Goal: Transaction & Acquisition: Obtain resource

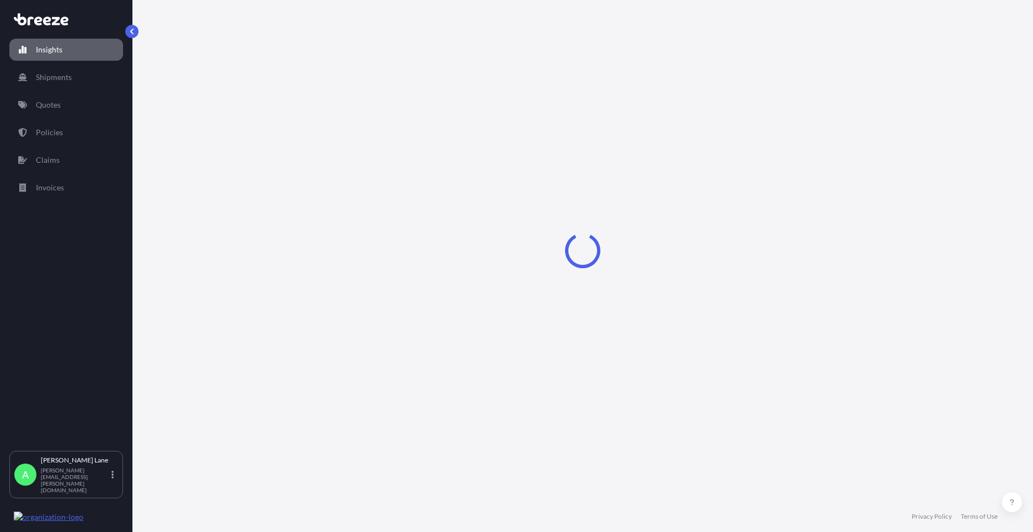
select select "2025"
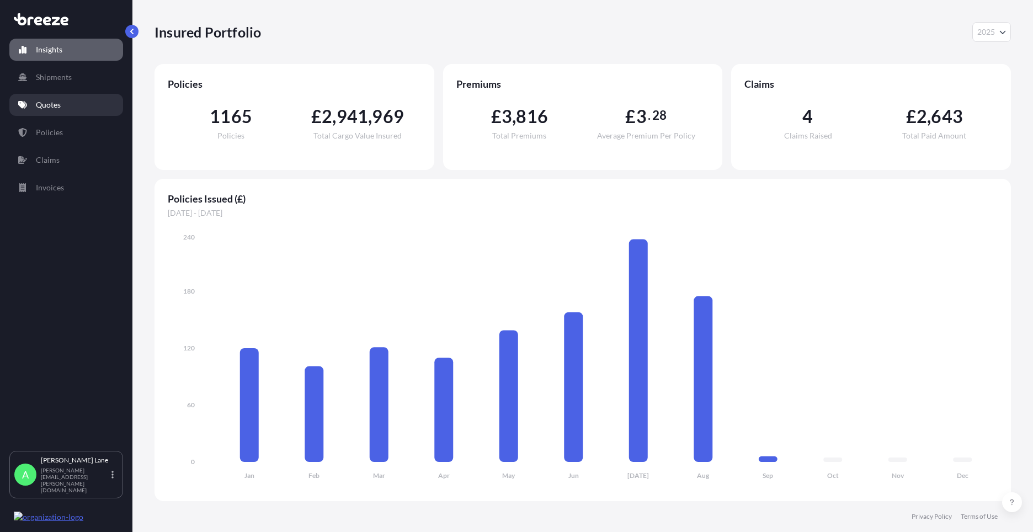
click at [71, 102] on link "Quotes" at bounding box center [66, 105] width 114 height 22
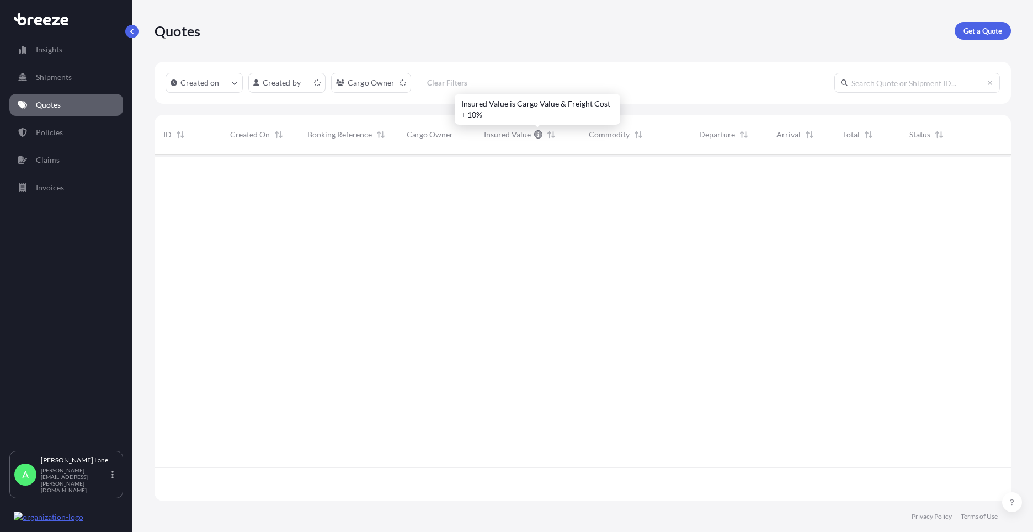
scroll to position [344, 848]
click at [988, 31] on p "Get a Quote" at bounding box center [983, 30] width 39 height 11
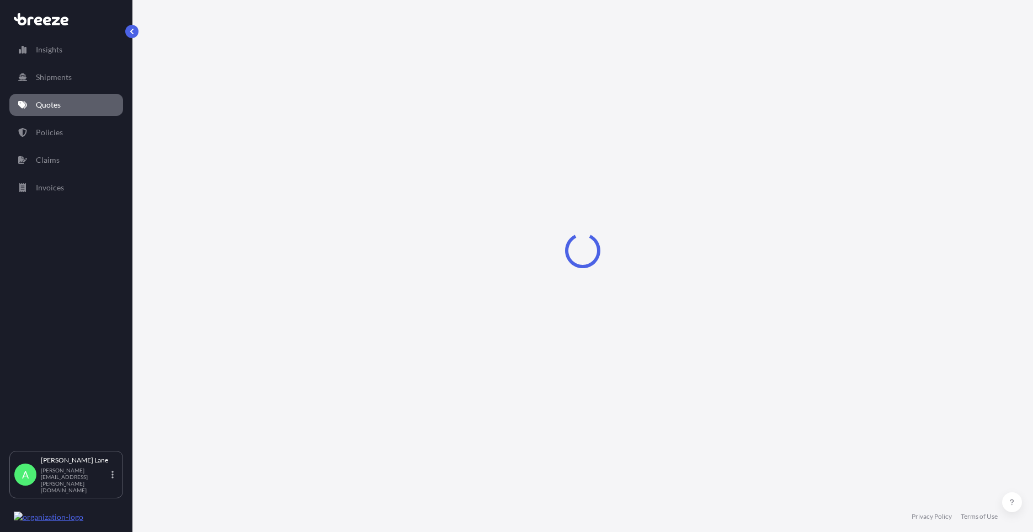
select select "Road"
select select "1"
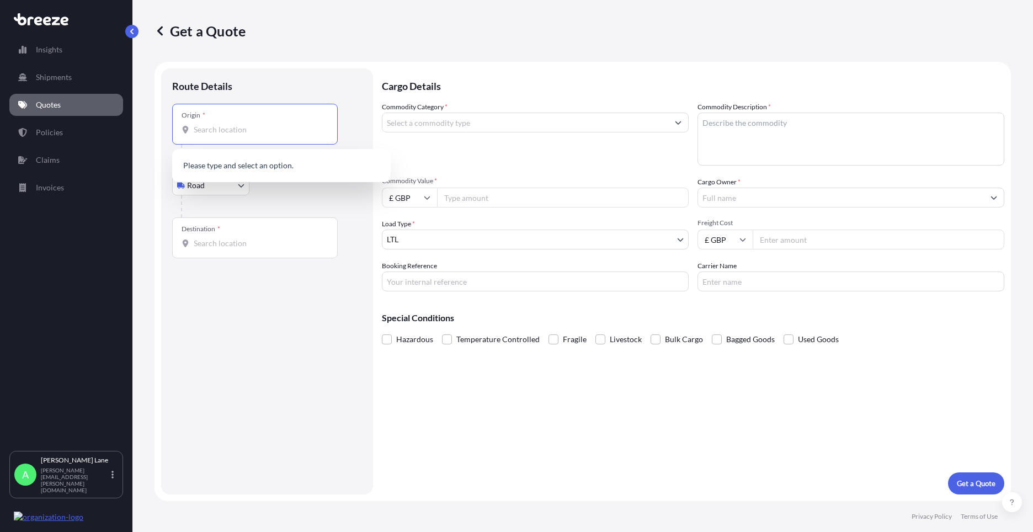
paste input "IP28 6RX"
click at [251, 169] on span "[STREET_ADDRESS]" at bounding box center [296, 169] width 172 height 22
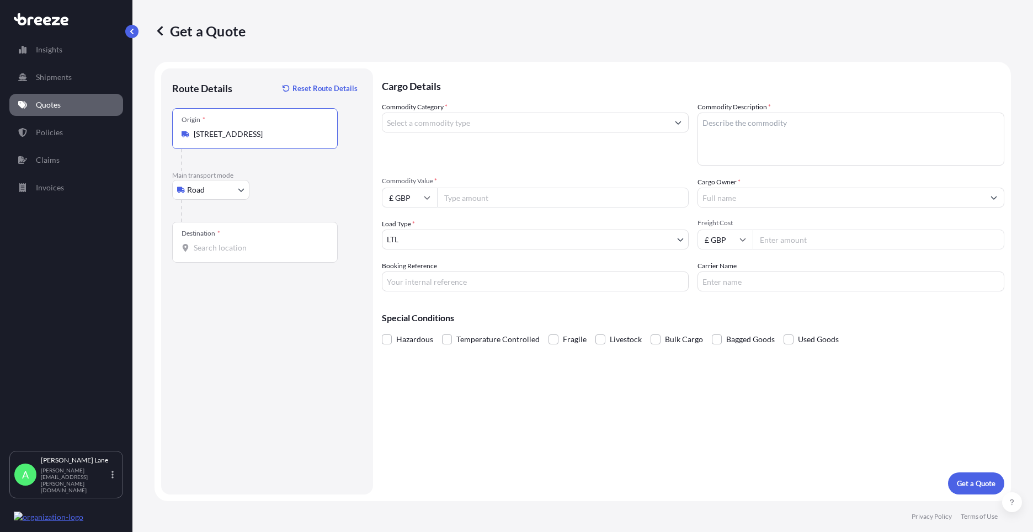
type input "[STREET_ADDRESS]"
click at [268, 251] on input "Destination *" at bounding box center [259, 247] width 130 height 11
paste input "[GEOGRAPHIC_DATA]"
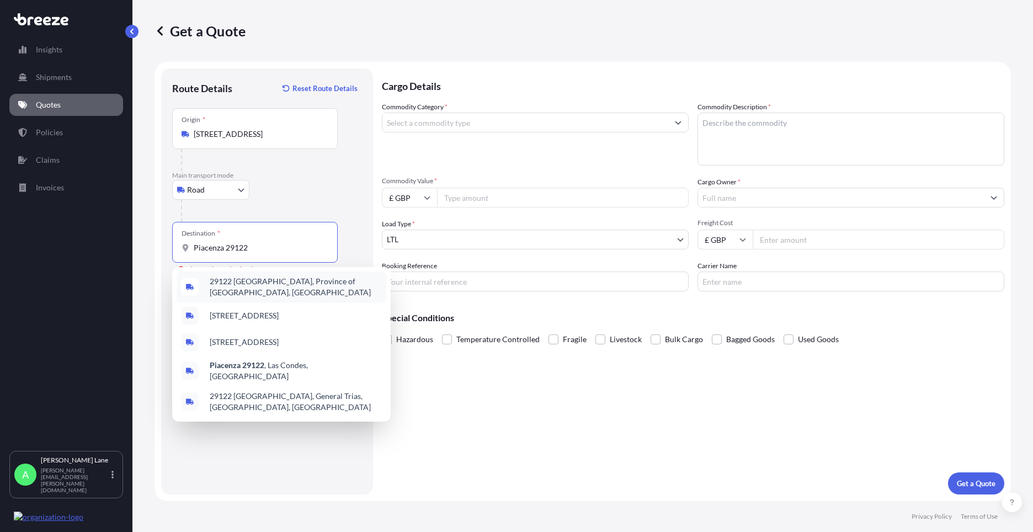
click at [279, 289] on span "29122 [GEOGRAPHIC_DATA], Province of [GEOGRAPHIC_DATA], [GEOGRAPHIC_DATA]" at bounding box center [296, 287] width 172 height 22
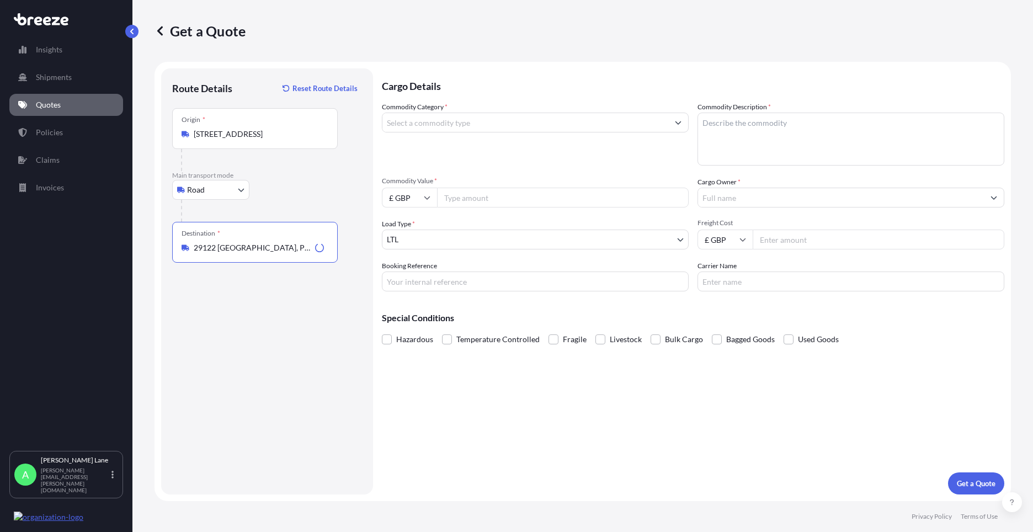
type input "29122 [GEOGRAPHIC_DATA], Province of [GEOGRAPHIC_DATA], [GEOGRAPHIC_DATA]"
click at [433, 127] on input "Commodity Category *" at bounding box center [525, 123] width 286 height 20
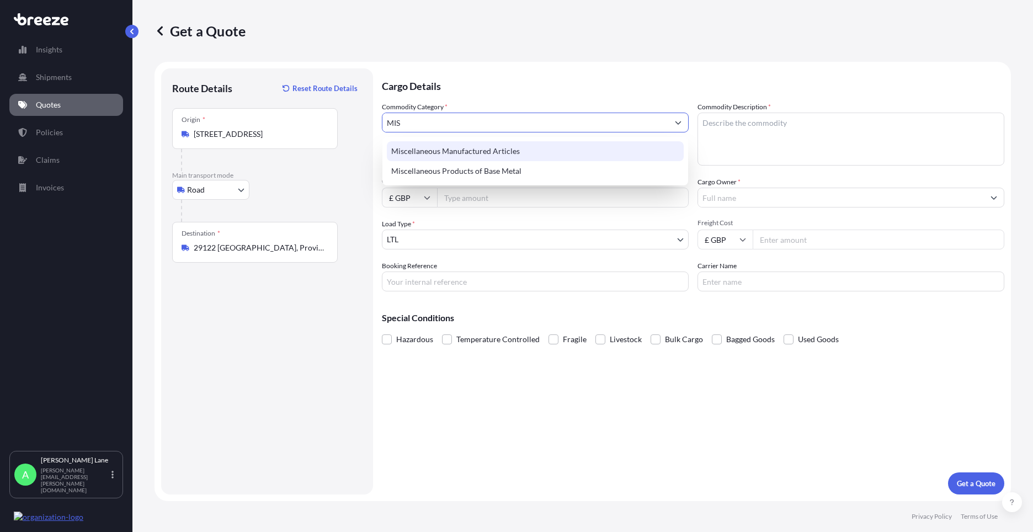
click at [452, 143] on div "Miscellaneous Manufactured Articles" at bounding box center [535, 151] width 297 height 20
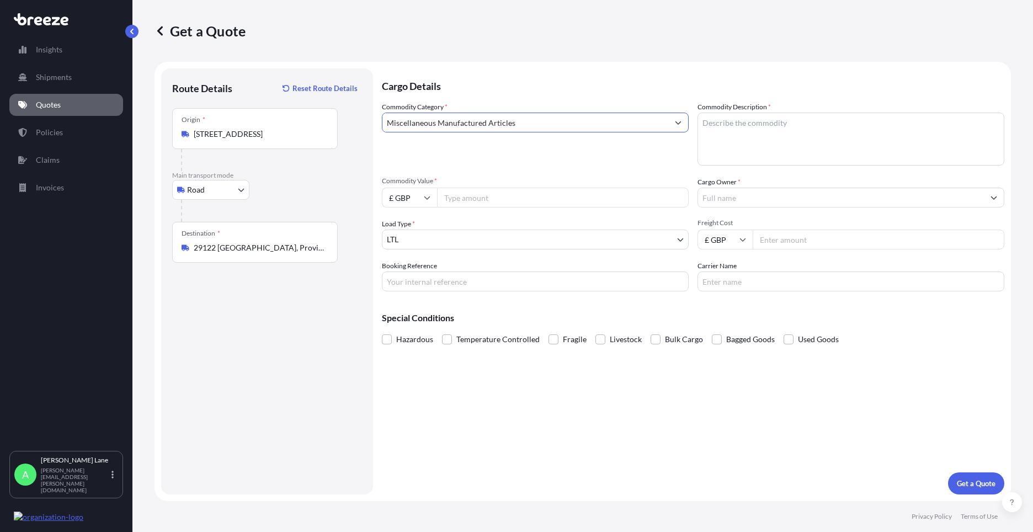
type input "Miscellaneous Manufactured Articles"
click at [470, 194] on input "Commodity Value *" at bounding box center [563, 198] width 252 height 20
type input "202.80"
click at [427, 291] on input "Booking Reference" at bounding box center [535, 282] width 307 height 20
paste input "1892951"
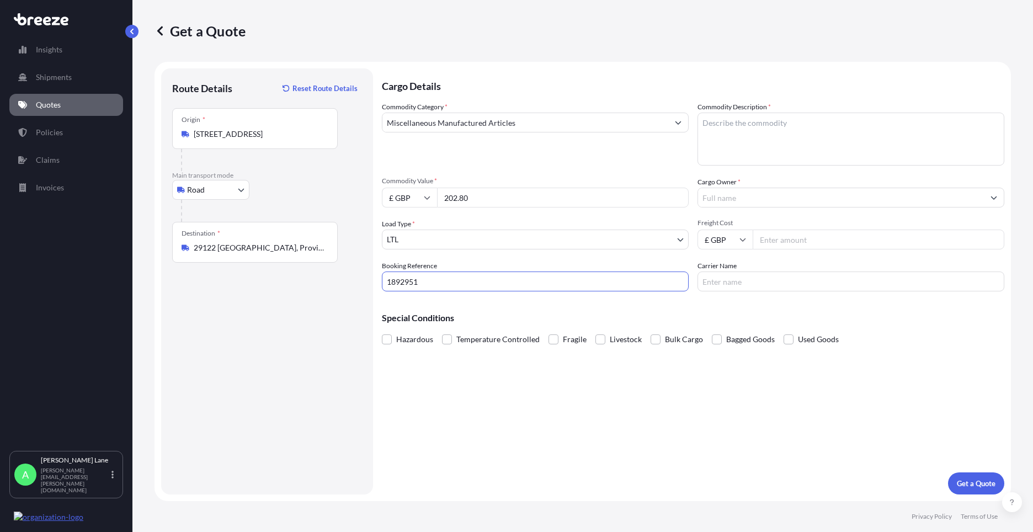
type input "1892951"
click at [747, 147] on textarea "Commodity Description *" at bounding box center [851, 139] width 307 height 53
paste textarea "5M QED CABLE"
type textarea "5M QED CABLE"
click at [741, 198] on input "Cargo Owner *" at bounding box center [841, 198] width 286 height 20
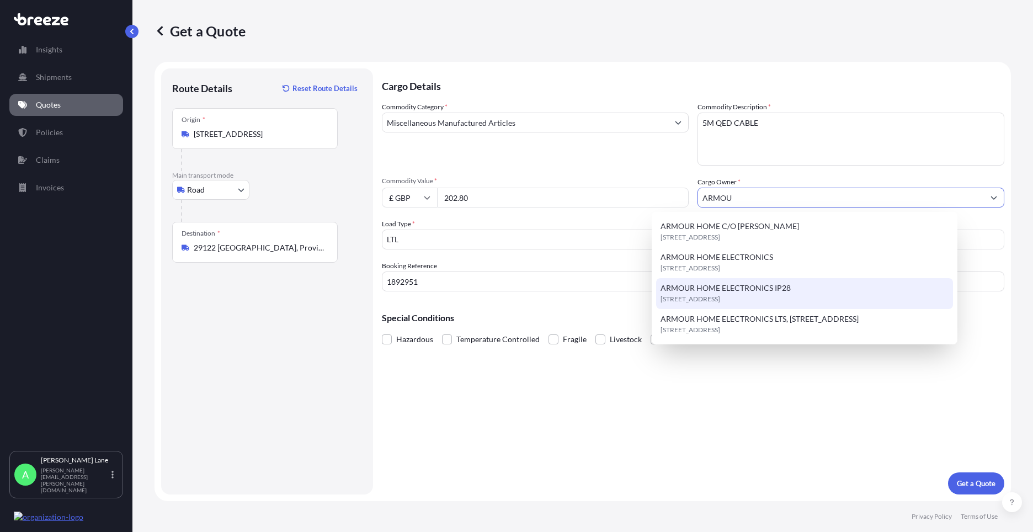
click at [730, 288] on span "ARMOUR HOME ELECTRONICS IP28" at bounding box center [726, 288] width 130 height 11
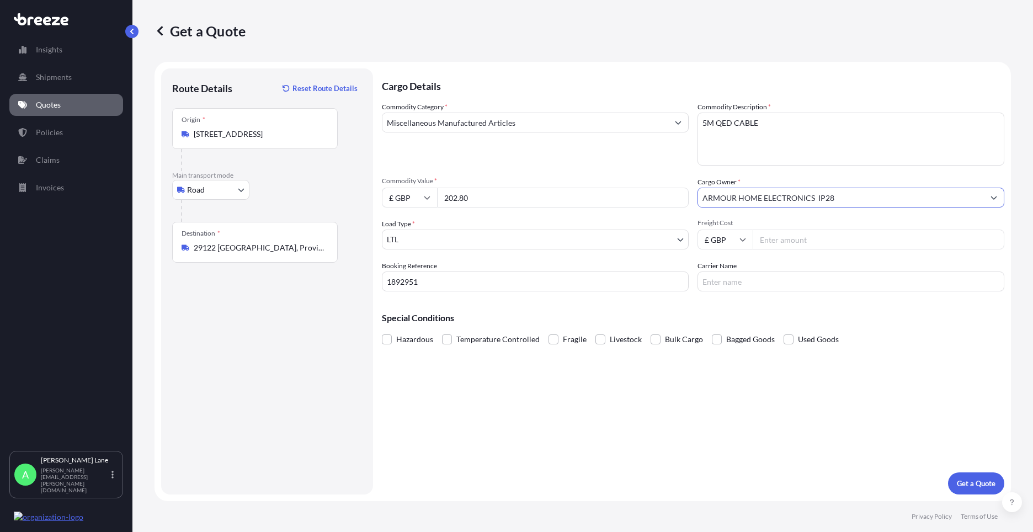
type input "ARMOUR HOME ELECTRONICS IP28"
click at [766, 242] on input "Freight Cost" at bounding box center [879, 240] width 252 height 20
type input "17.99"
click at [802, 288] on input "Carrier Name" at bounding box center [851, 282] width 307 height 20
type input "FEDEX"
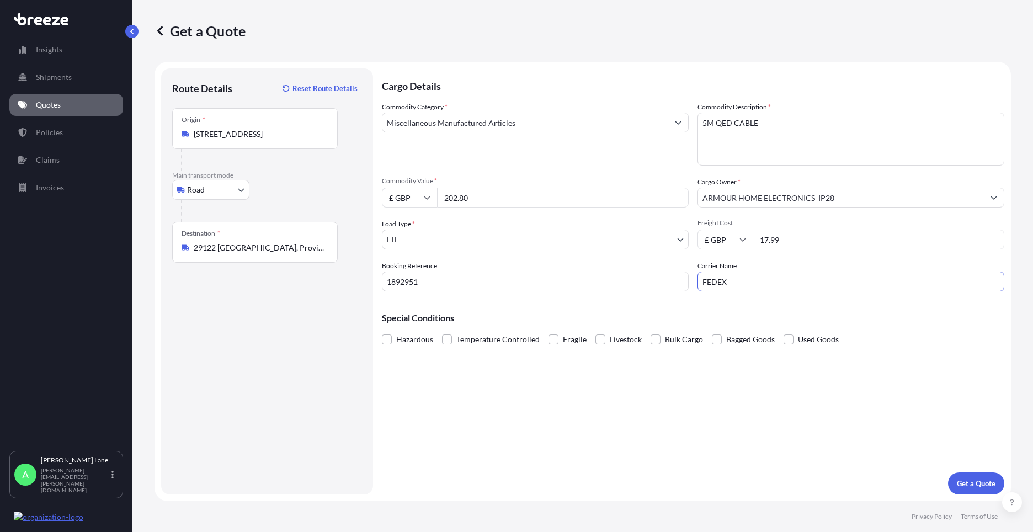
click at [595, 416] on div "Cargo Details Commodity Category * Miscellaneous Manufactured Articles Commodit…" at bounding box center [693, 281] width 622 height 426
click at [977, 484] on p "Get a Quote" at bounding box center [976, 483] width 39 height 11
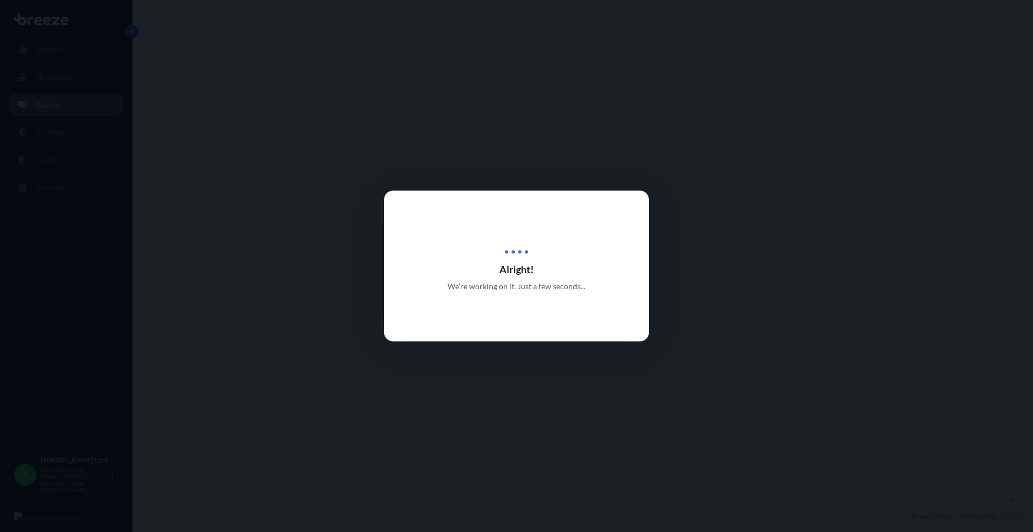
select select "Road"
select select "1"
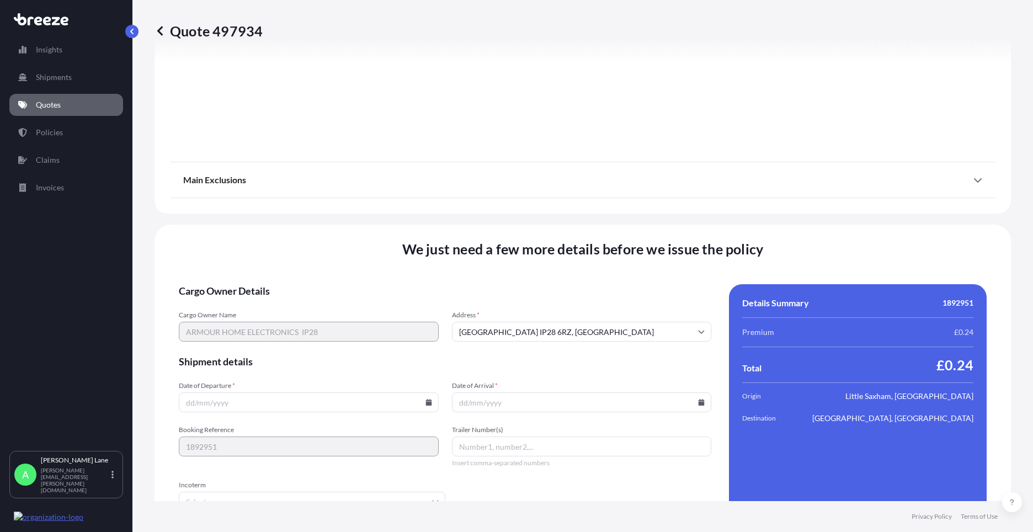
scroll to position [1220, 0]
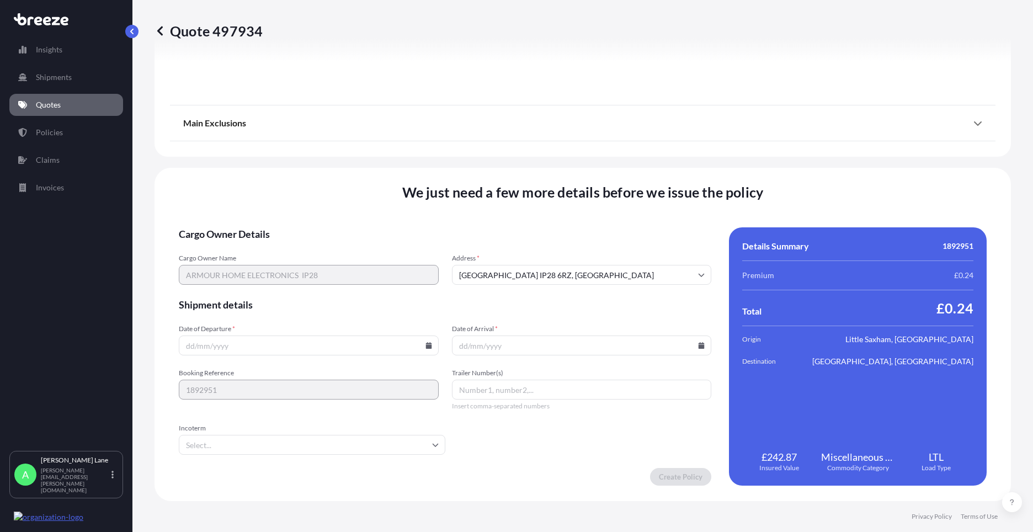
click at [425, 344] on icon at bounding box center [428, 345] width 7 height 7
click at [233, 205] on button "1" at bounding box center [230, 205] width 18 height 18
type input "[DATE]"
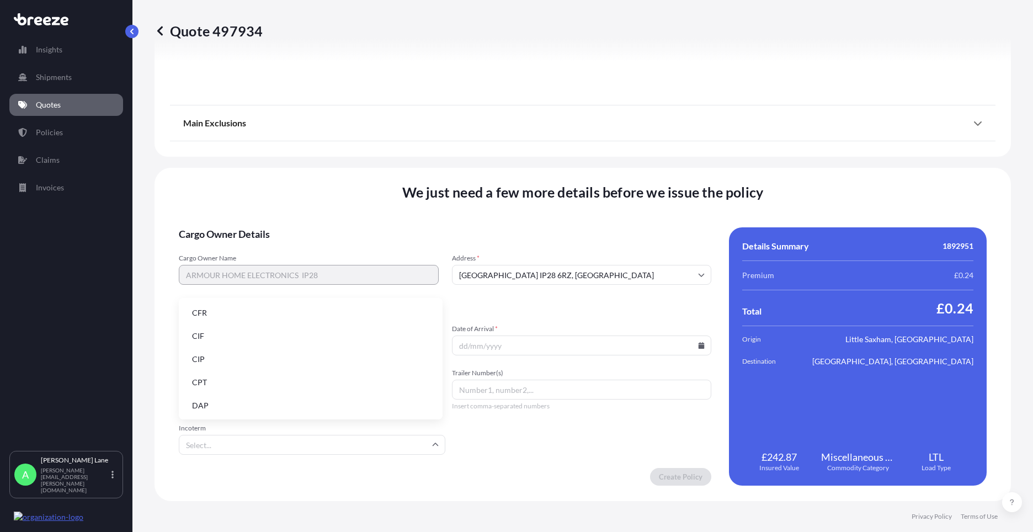
click at [228, 444] on input "Incoterm" at bounding box center [312, 445] width 267 height 20
drag, startPoint x: 222, startPoint y: 406, endPoint x: 488, endPoint y: 405, distance: 266.5
click at [222, 405] on li "DAP" at bounding box center [310, 405] width 255 height 21
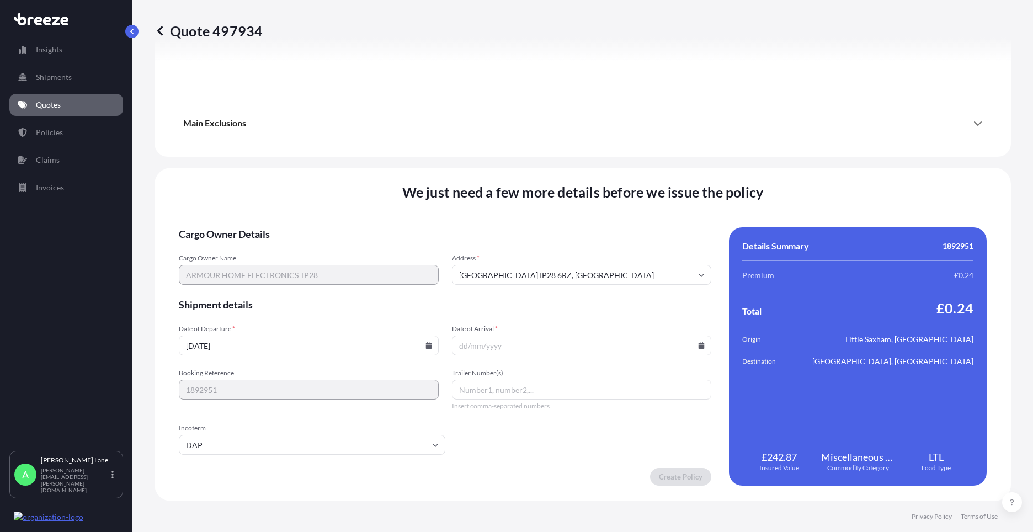
paste input "392712490230"
type input "392712490230"
click at [699, 344] on icon at bounding box center [702, 345] width 6 height 7
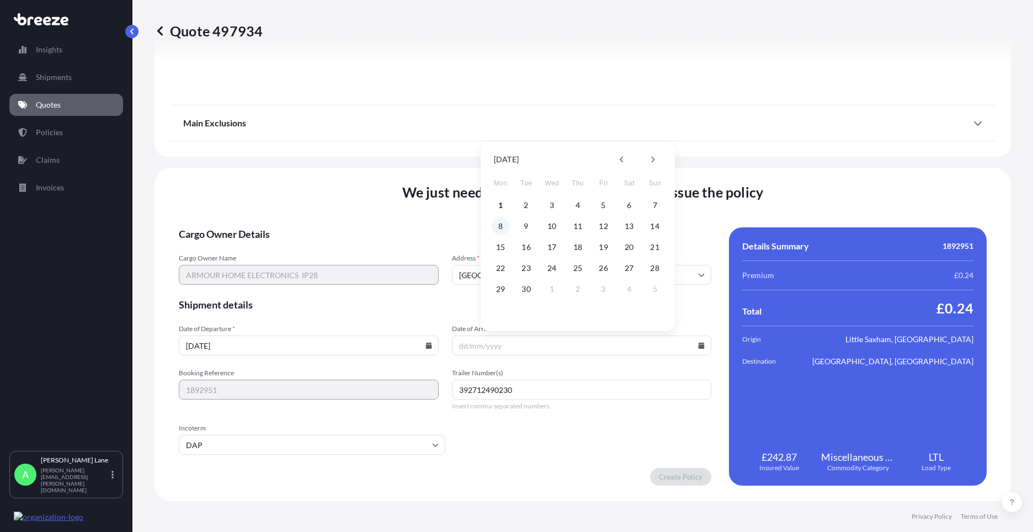
click at [501, 222] on button "8" at bounding box center [501, 226] width 18 height 18
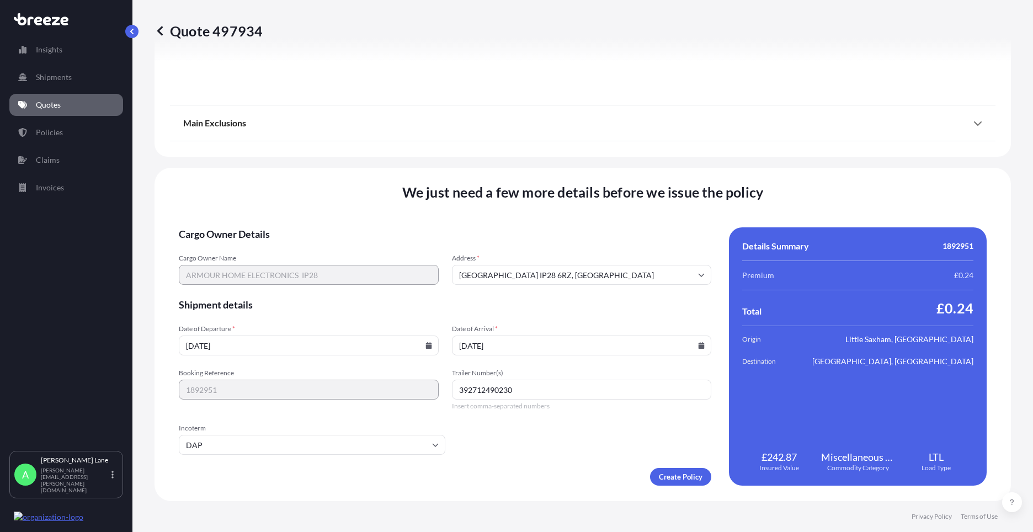
type input "[DATE]"
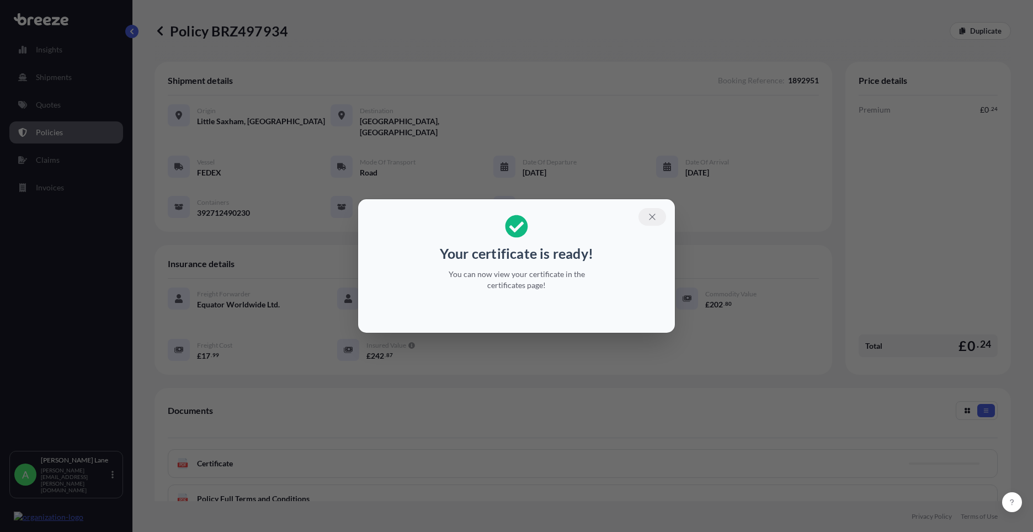
click at [653, 214] on icon "button" at bounding box center [652, 217] width 10 height 10
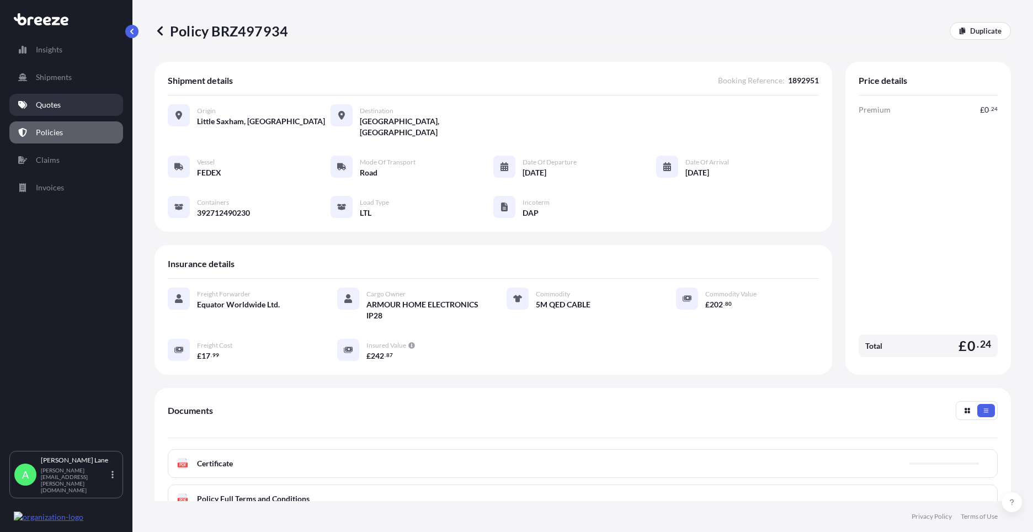
click at [35, 108] on link "Quotes" at bounding box center [66, 105] width 114 height 22
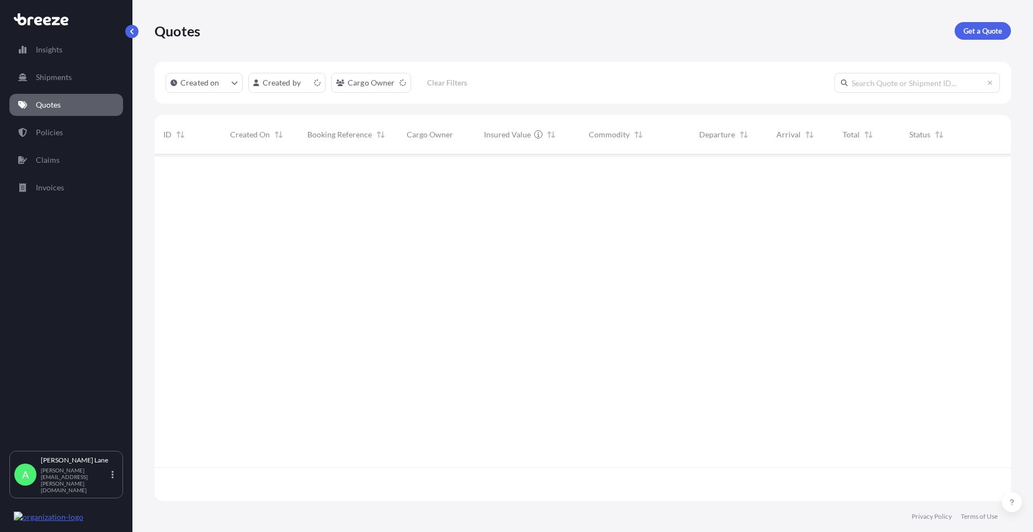
scroll to position [344, 848]
click at [986, 35] on p "Get a Quote" at bounding box center [983, 30] width 39 height 11
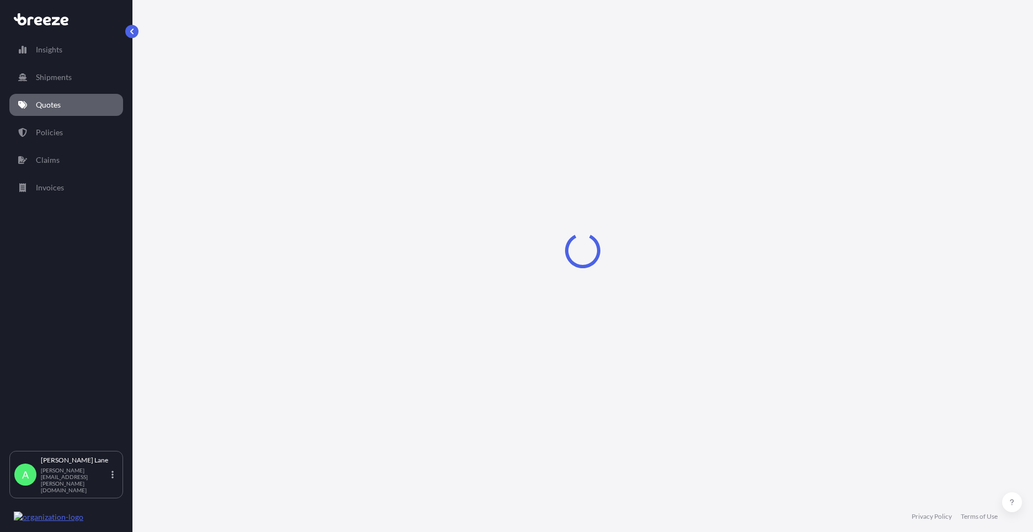
select select "Road"
select select "1"
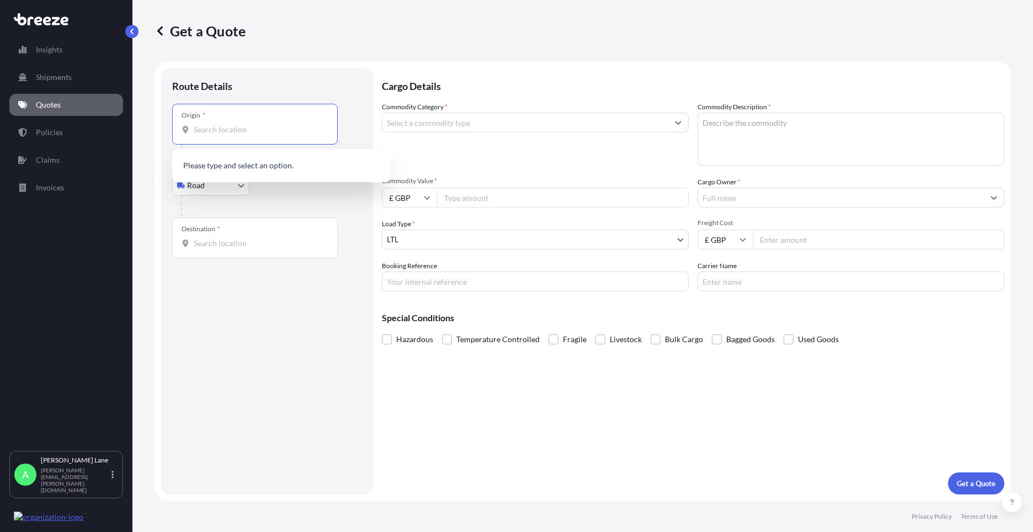
paste input "SW1A 1ES"
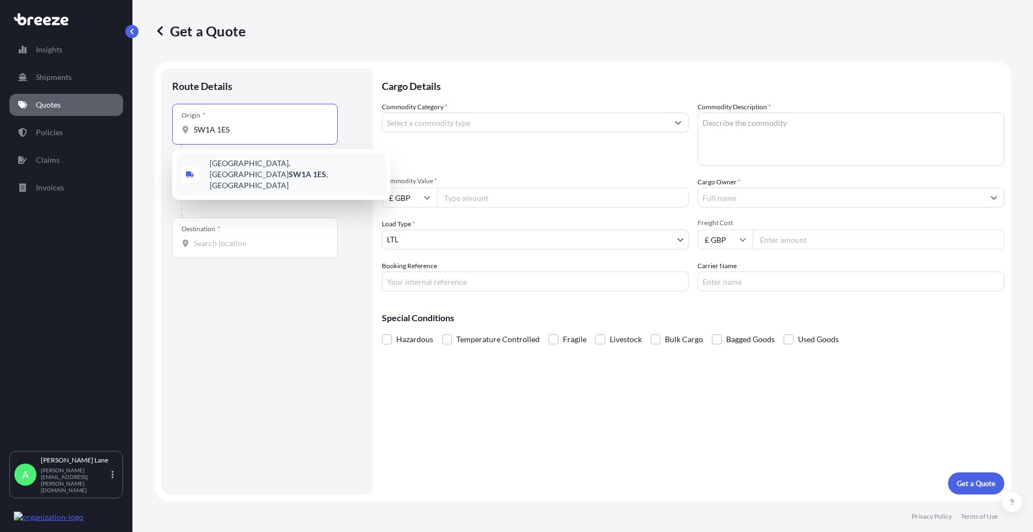
click at [249, 170] on span "[STREET_ADDRESS]" at bounding box center [296, 174] width 172 height 33
type input "[STREET_ADDRESS]"
click at [249, 242] on input "Destination *" at bounding box center [259, 247] width 130 height 11
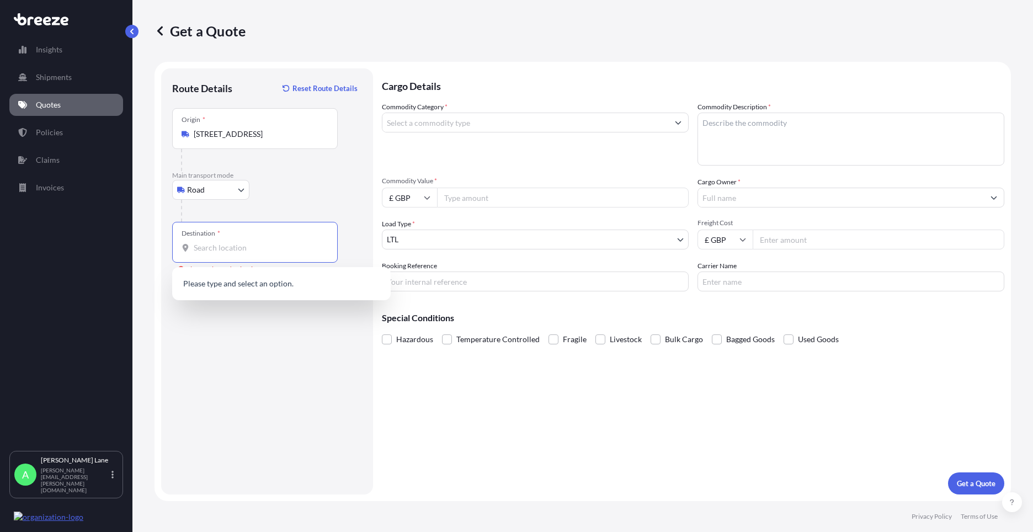
paste input "EX16 7AF"
type input "EX16 7AF"
click at [447, 120] on input "Commodity Category *" at bounding box center [525, 123] width 286 height 20
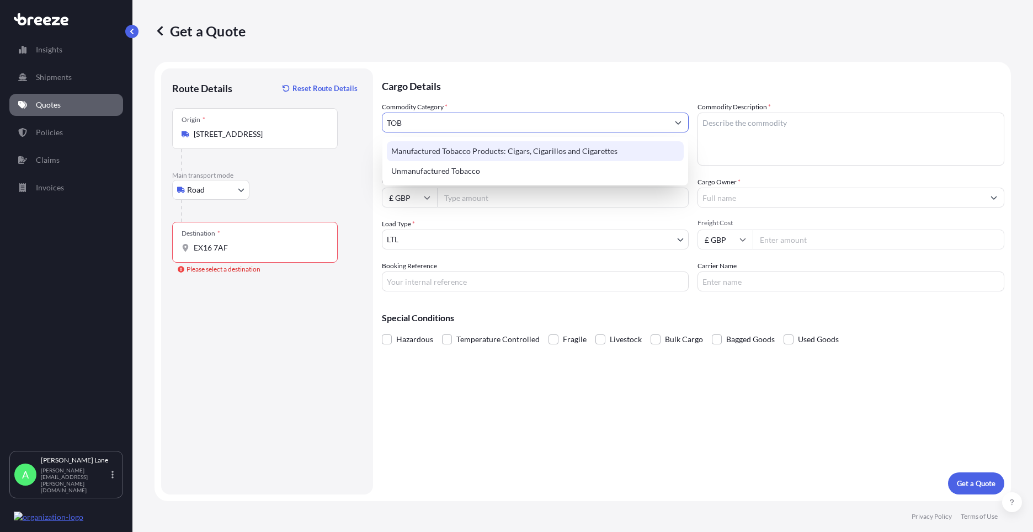
click at [449, 152] on div "Manufactured Tobacco Products: Cigars, Cigarillos and Cigarettes" at bounding box center [535, 151] width 297 height 20
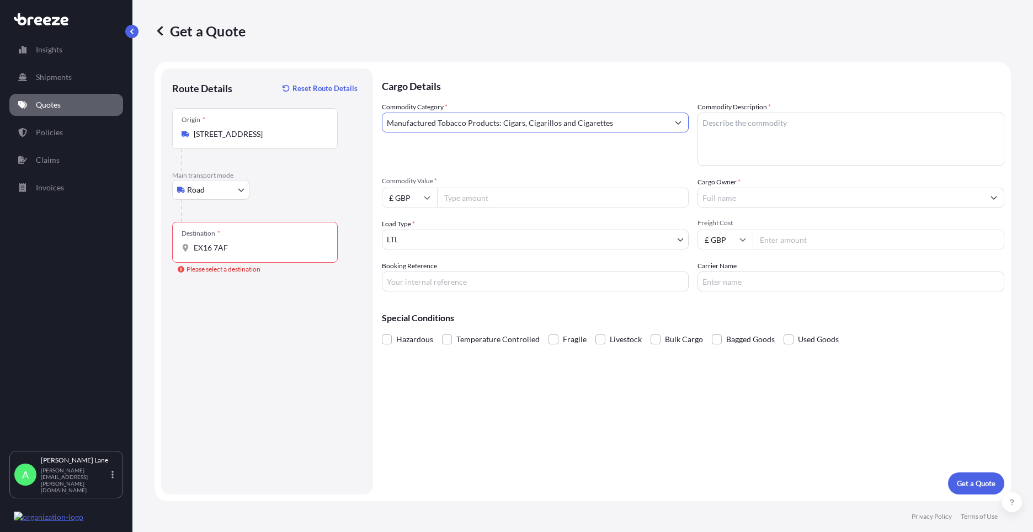
type input "Manufactured Tobacco Products: Cigars, Cigarillos and Cigarettes"
click at [265, 254] on div "Destination * EX16 7AF" at bounding box center [255, 242] width 166 height 41
click at [265, 253] on input "EX16 7AF" at bounding box center [259, 247] width 130 height 11
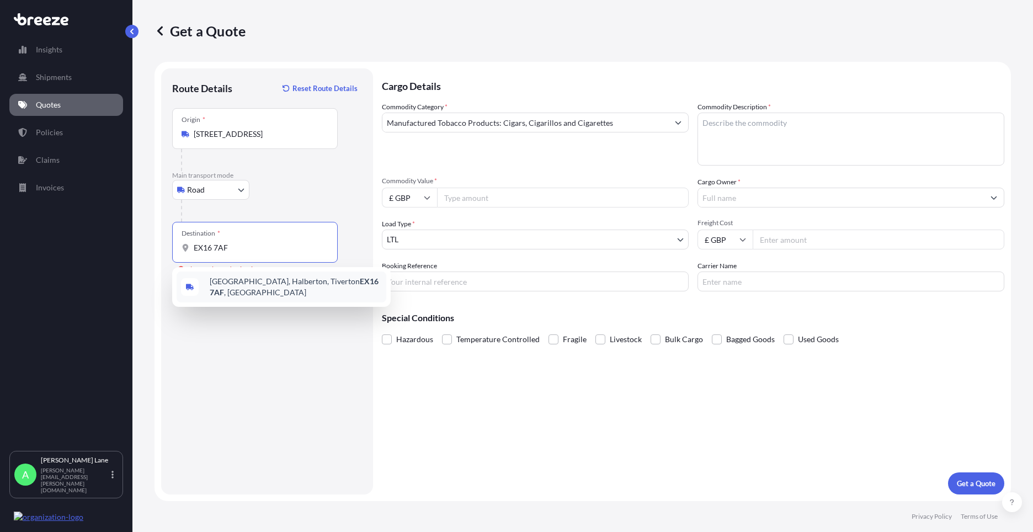
click at [253, 286] on span "[STREET_ADDRESS]" at bounding box center [296, 287] width 172 height 22
type input "[STREET_ADDRESS]"
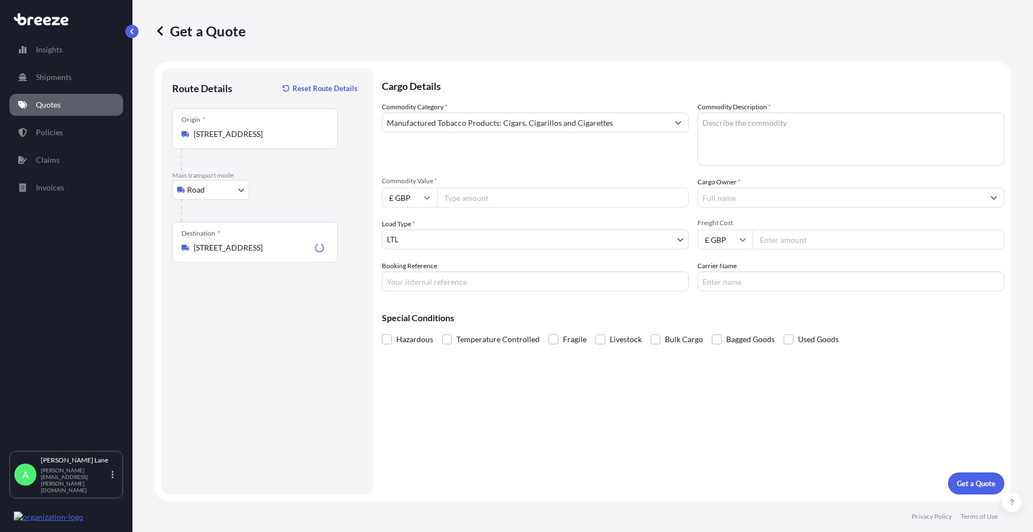
click at [467, 199] on input "Commodity Value *" at bounding box center [563, 198] width 252 height 20
type input "20000"
click at [413, 280] on input "Booking Reference" at bounding box center [535, 282] width 307 height 20
paste input "1892953"
type input "1892953"
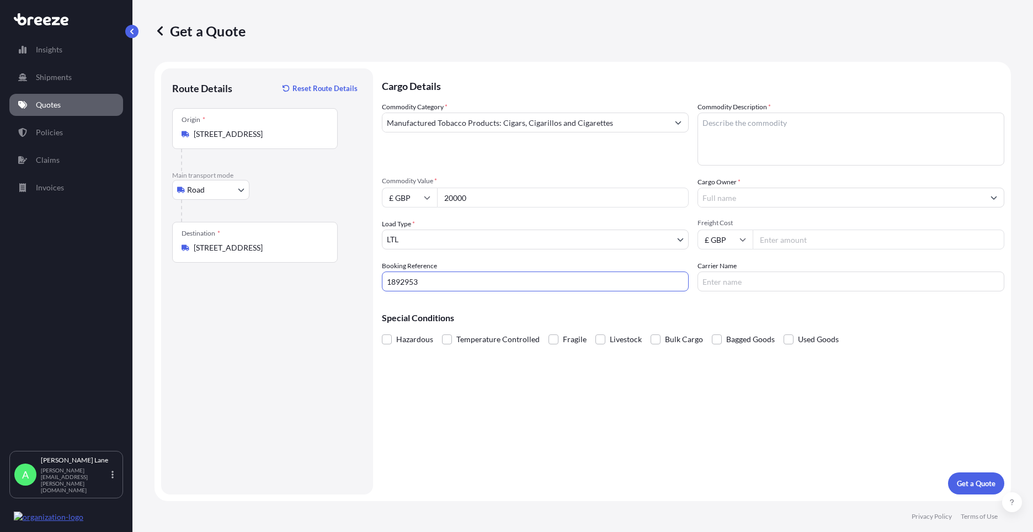
click at [773, 120] on textarea "Commodity Description *" at bounding box center [851, 139] width 307 height 53
paste textarea "2 boxes of cigars"
type textarea "2 boxes of cigars"
click at [761, 195] on input "Cargo Owner *" at bounding box center [841, 198] width 286 height 20
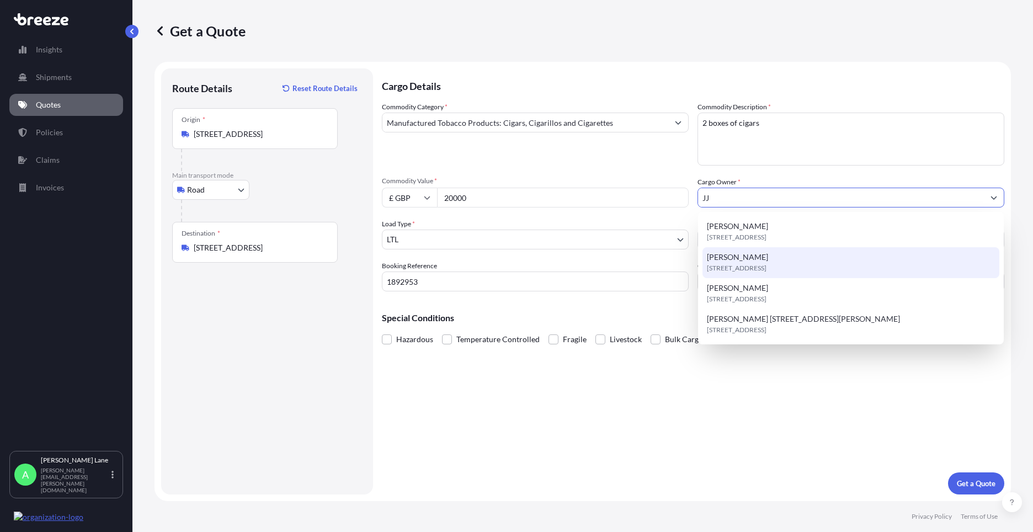
click at [750, 267] on span "[STREET_ADDRESS]" at bounding box center [737, 268] width 60 height 11
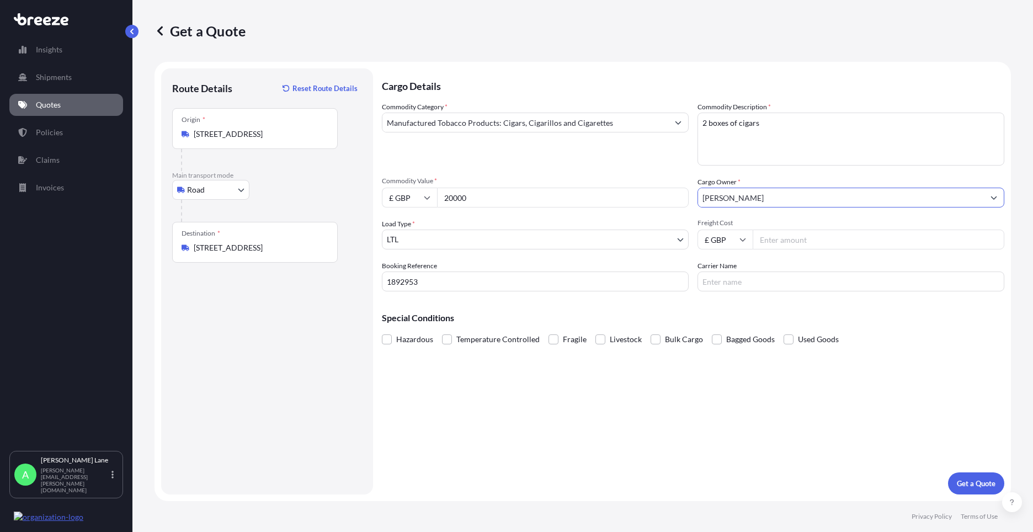
type input "[PERSON_NAME]"
click at [789, 239] on input "Freight Cost" at bounding box center [879, 240] width 252 height 20
type input "1"
type input "412.89"
click at [764, 281] on input "Carrier Name" at bounding box center [851, 282] width 307 height 20
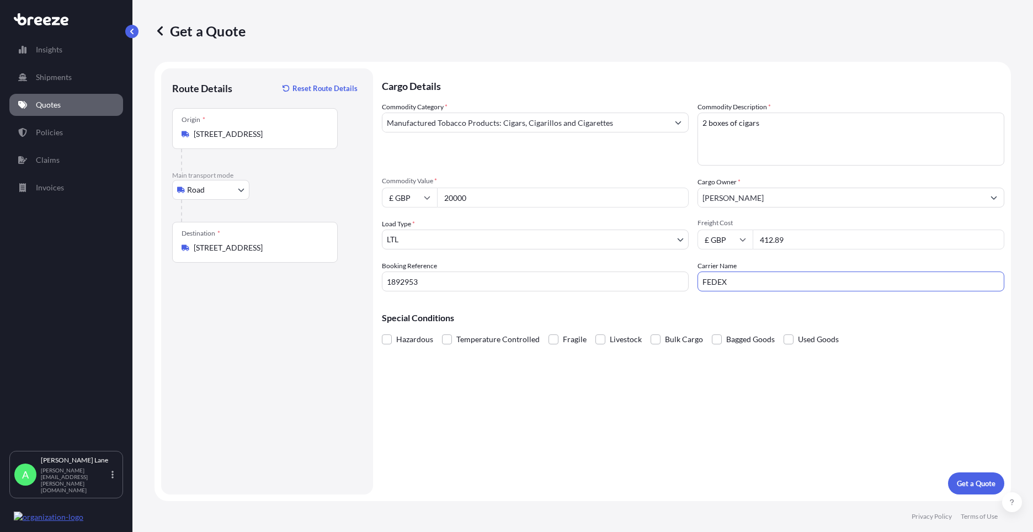
type input "FEDEX"
drag, startPoint x: 619, startPoint y: 419, endPoint x: 629, endPoint y: 427, distance: 13.4
click at [618, 419] on div "Cargo Details Commodity Category * Manufactured Tobacco Products: Cigars, Cigar…" at bounding box center [693, 281] width 622 height 426
click at [966, 486] on p "Get a Quote" at bounding box center [976, 483] width 39 height 11
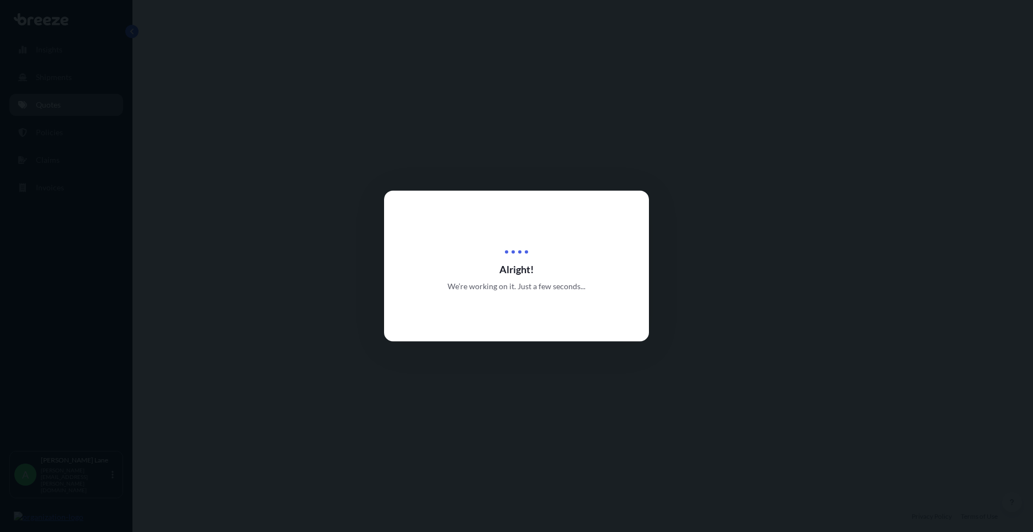
select select "Road"
select select "1"
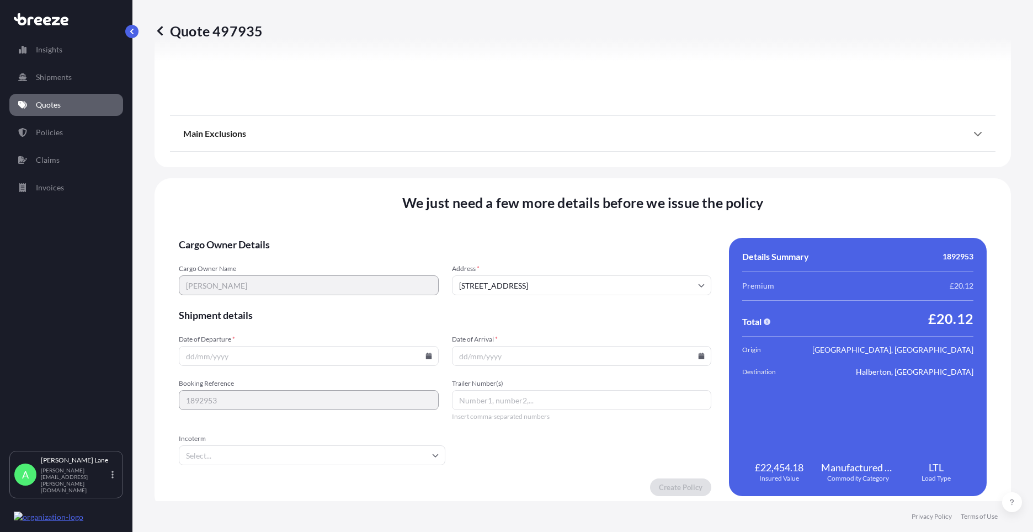
scroll to position [1220, 0]
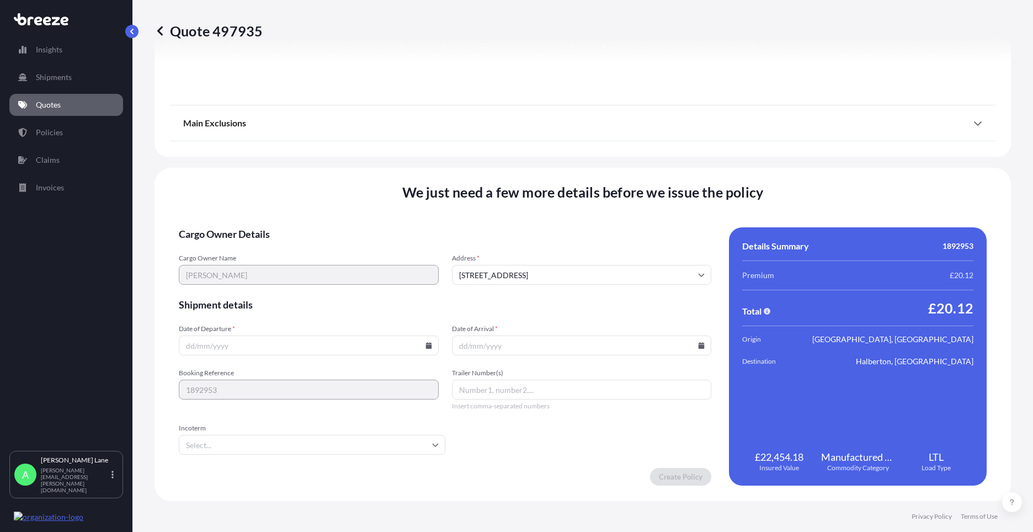
click at [424, 342] on input "Date of Departure *" at bounding box center [309, 346] width 260 height 20
click at [425, 347] on icon at bounding box center [428, 345] width 7 height 7
click at [228, 204] on button "1" at bounding box center [230, 205] width 18 height 18
type input "[DATE]"
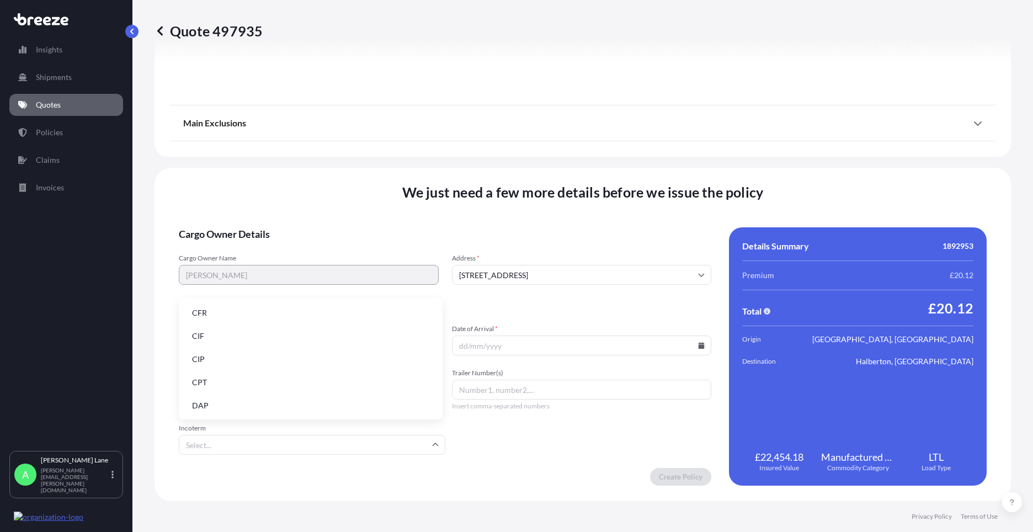
click at [300, 439] on input "Incoterm" at bounding box center [312, 445] width 267 height 20
drag, startPoint x: 288, startPoint y: 404, endPoint x: 352, endPoint y: 395, distance: 64.6
click at [288, 403] on li "DAP" at bounding box center [310, 405] width 255 height 21
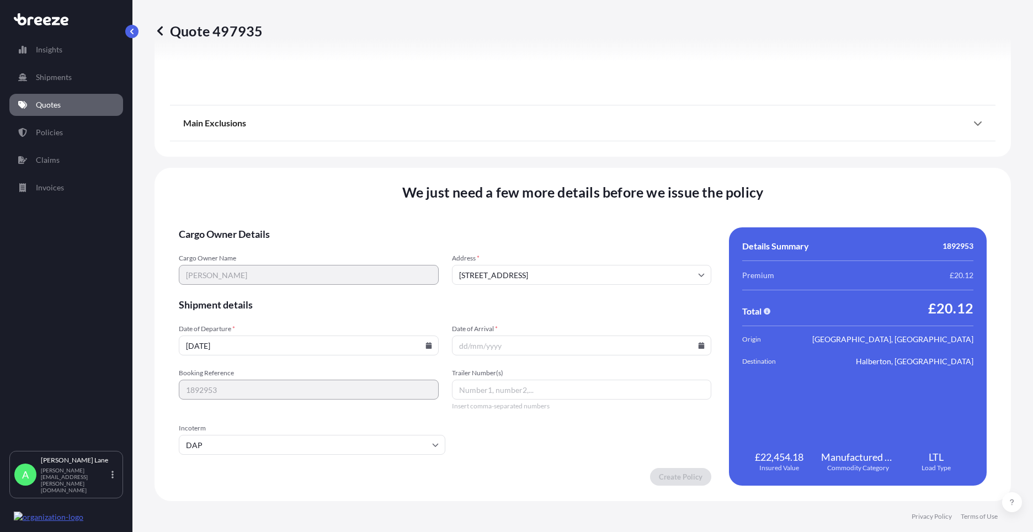
click at [699, 344] on icon at bounding box center [702, 345] width 6 height 7
click at [521, 203] on button "2" at bounding box center [527, 205] width 18 height 18
type input "[DATE]"
click at [504, 395] on input "Trailer Number(s)" at bounding box center [582, 390] width 260 height 20
paste input "392712619463"
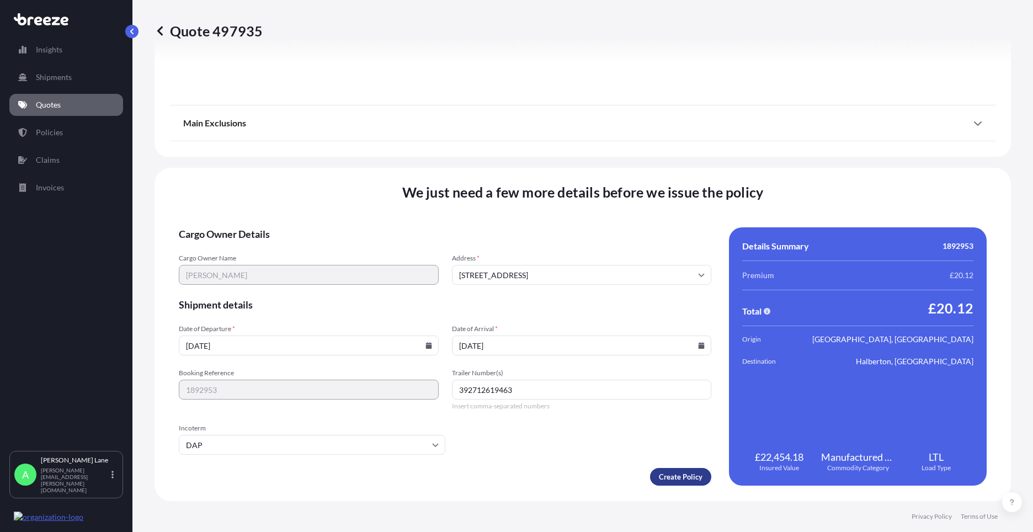
type input "392712619463"
